Goal: Task Accomplishment & Management: Manage account settings

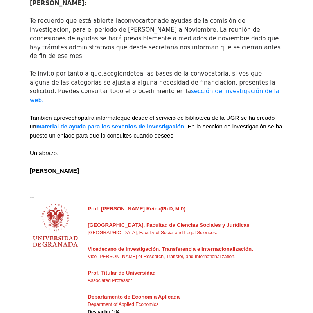
scroll to position [148, 0]
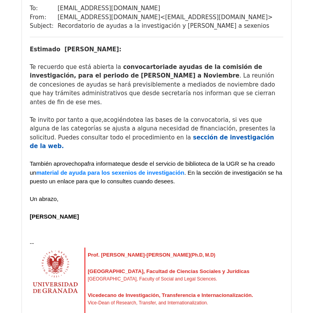
scroll to position [691, 0]
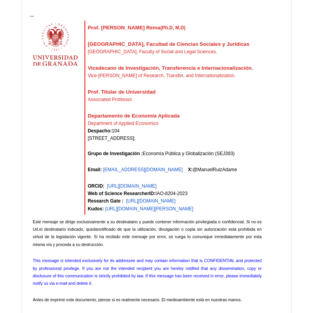
scroll to position [4609, 0]
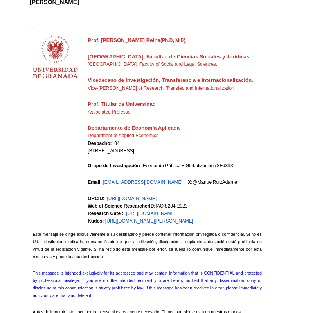
scroll to position [7055, 0]
